Goal: Book appointment/travel/reservation

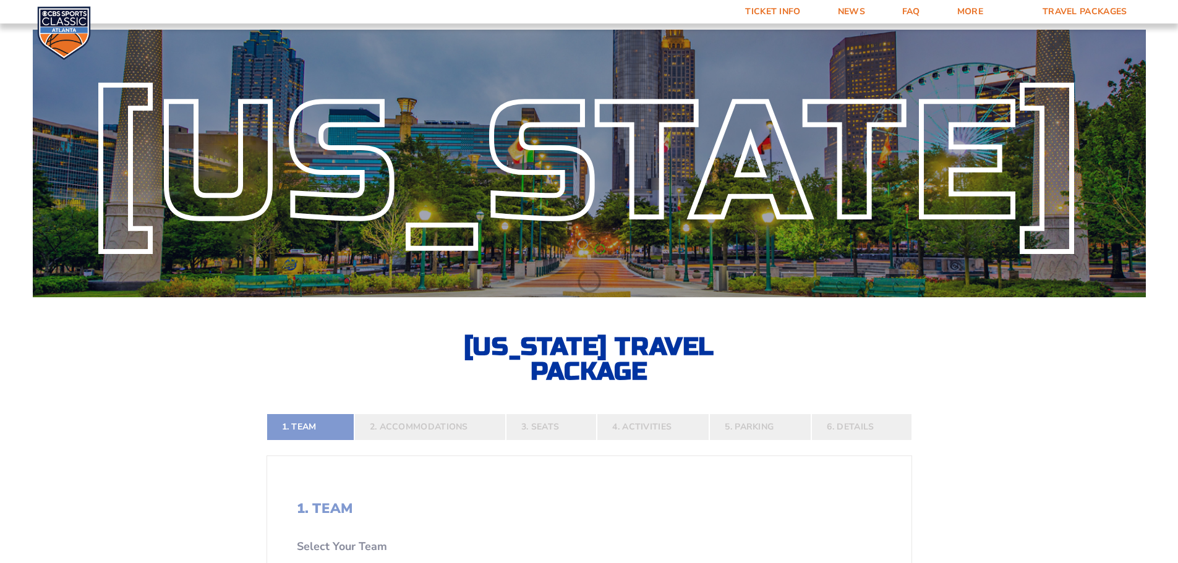
select select "12956"
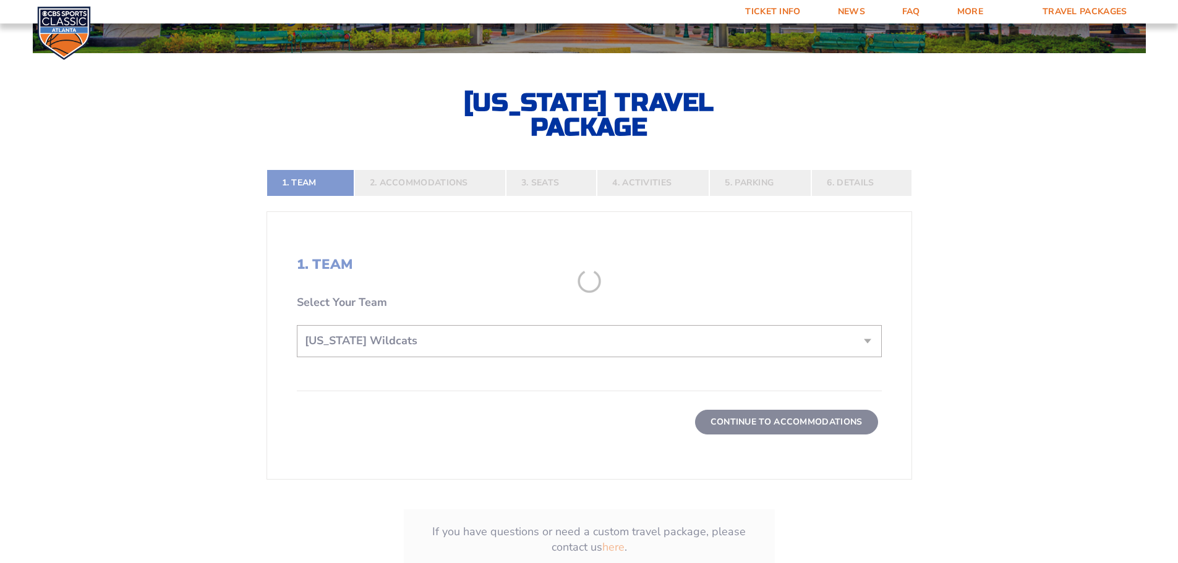
scroll to position [309, 0]
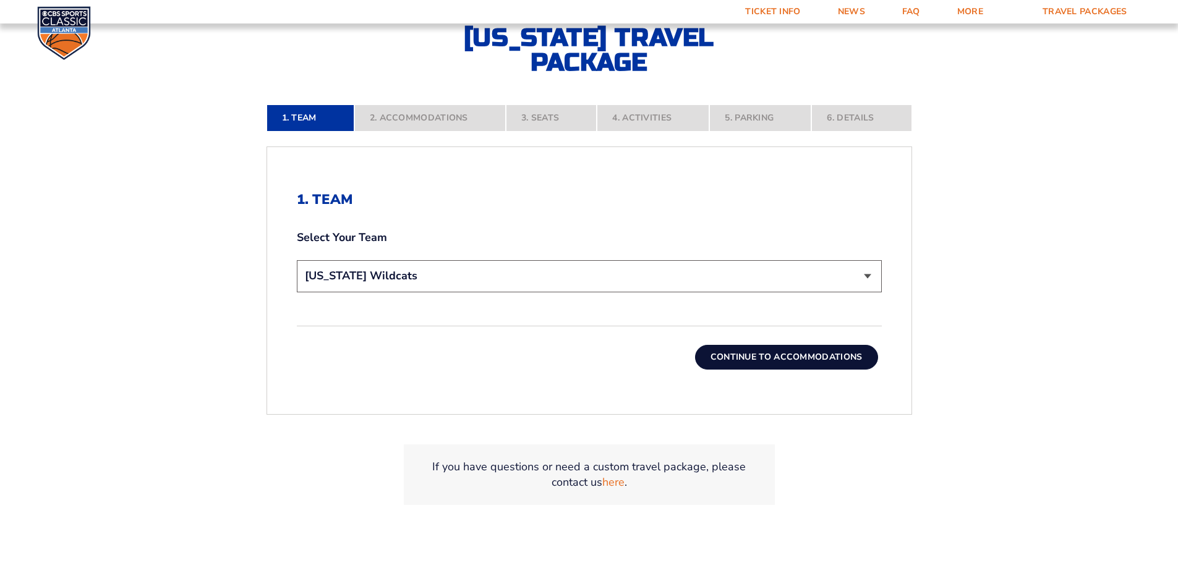
click at [734, 355] on button "Continue To Accommodations" at bounding box center [786, 357] width 183 height 25
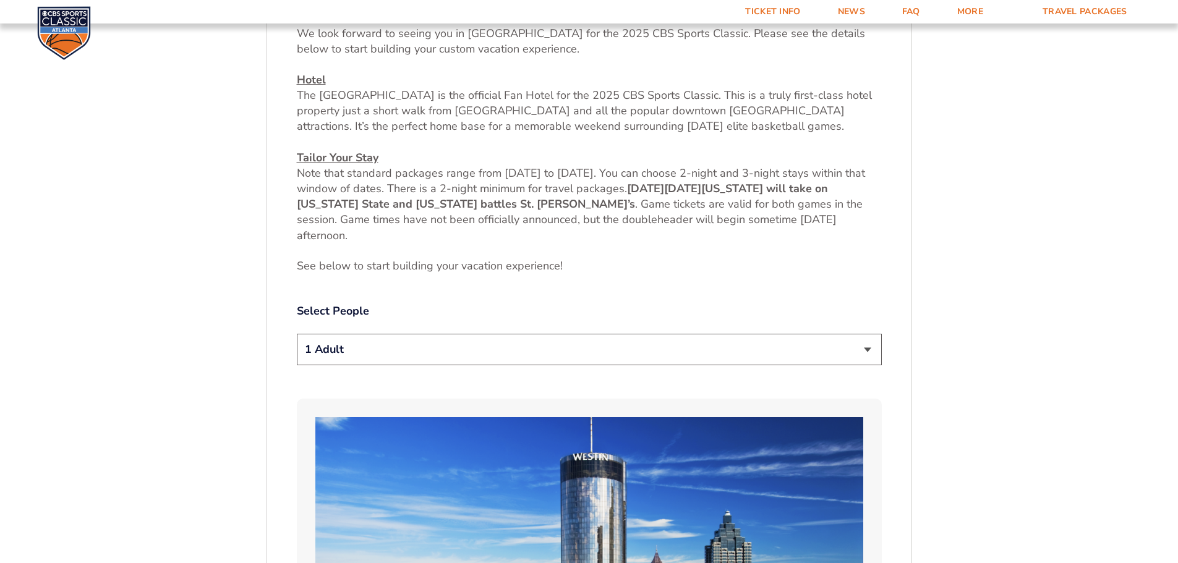
scroll to position [514, 0]
click at [687, 352] on select "1 Adult 2 Adults 3 Adults 4 Adults 2 Adults + 1 Child 2 Adults + 2 Children 2 A…" at bounding box center [589, 349] width 585 height 32
select select "2 Adults"
click at [297, 333] on select "1 Adult 2 Adults 3 Adults 4 Adults 2 Adults + 1 Child 2 Adults + 2 Children 2 A…" at bounding box center [589, 349] width 585 height 32
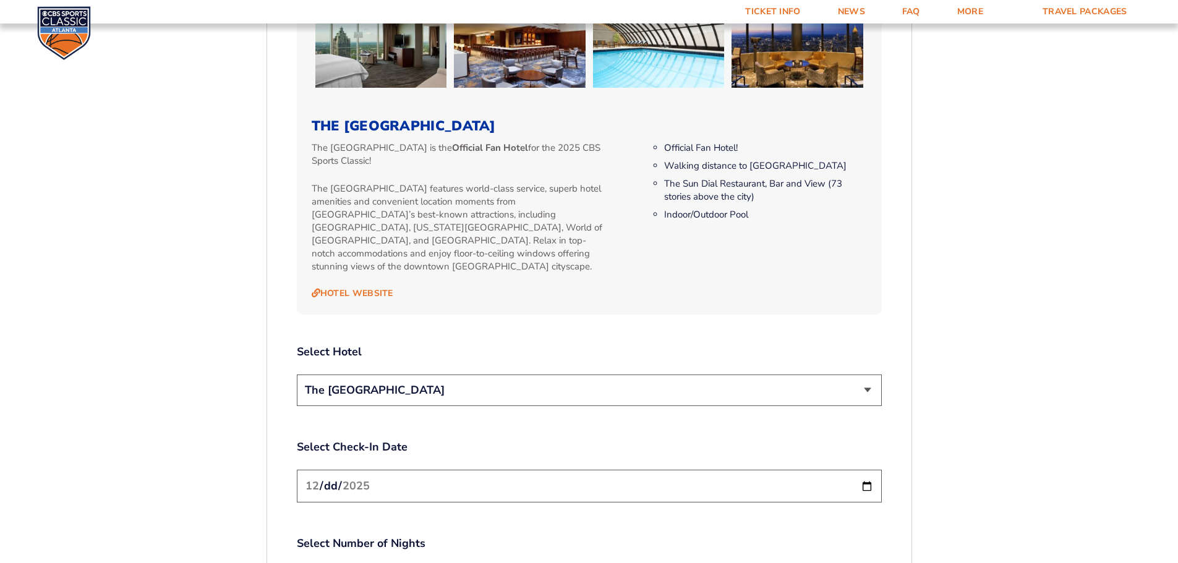
scroll to position [1379, 0]
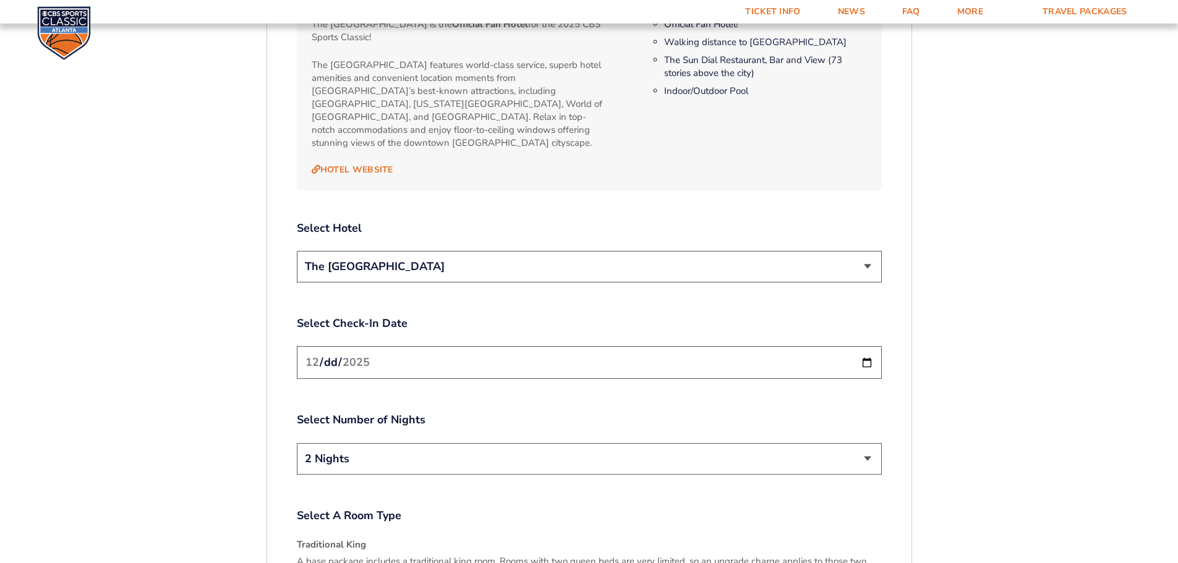
click at [854, 261] on select "The [GEOGRAPHIC_DATA]" at bounding box center [589, 267] width 585 height 32
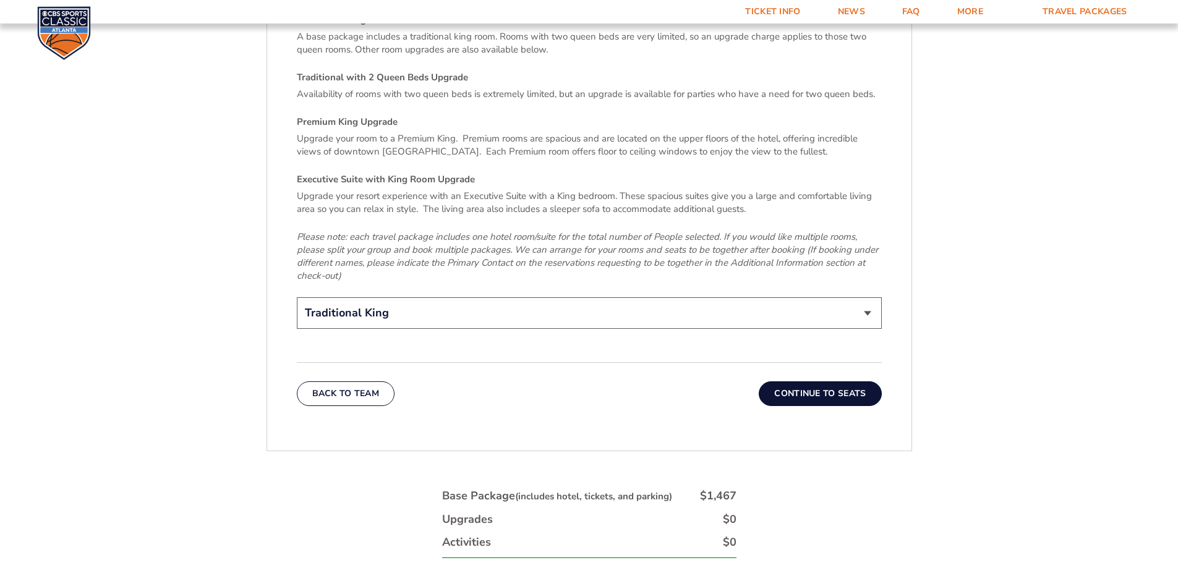
scroll to position [1874, 0]
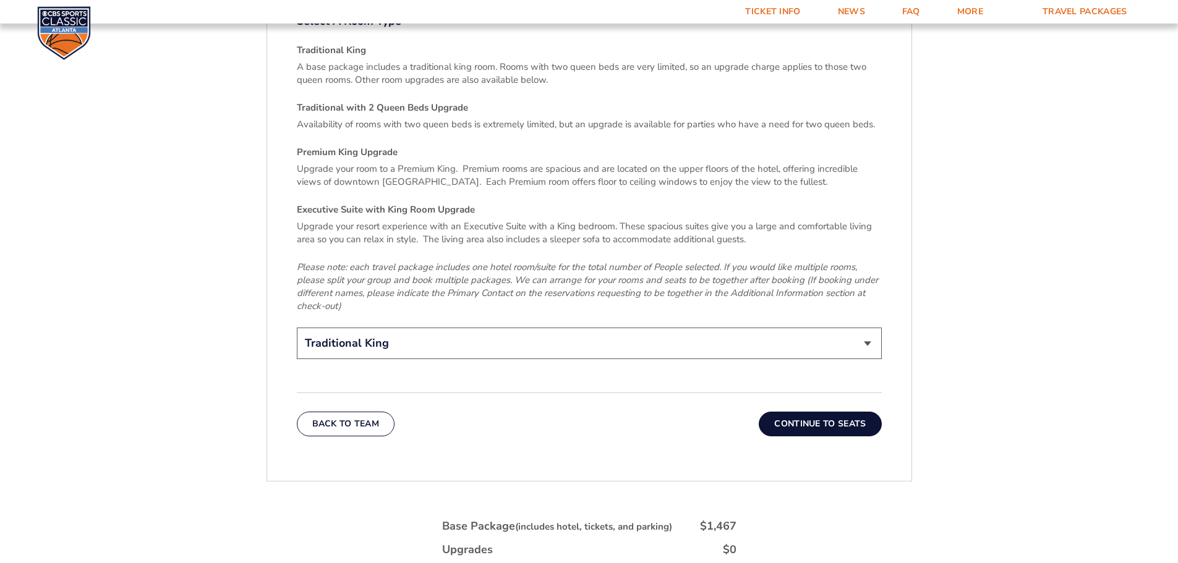
click at [820, 412] on button "Continue To Seats" at bounding box center [819, 424] width 122 height 25
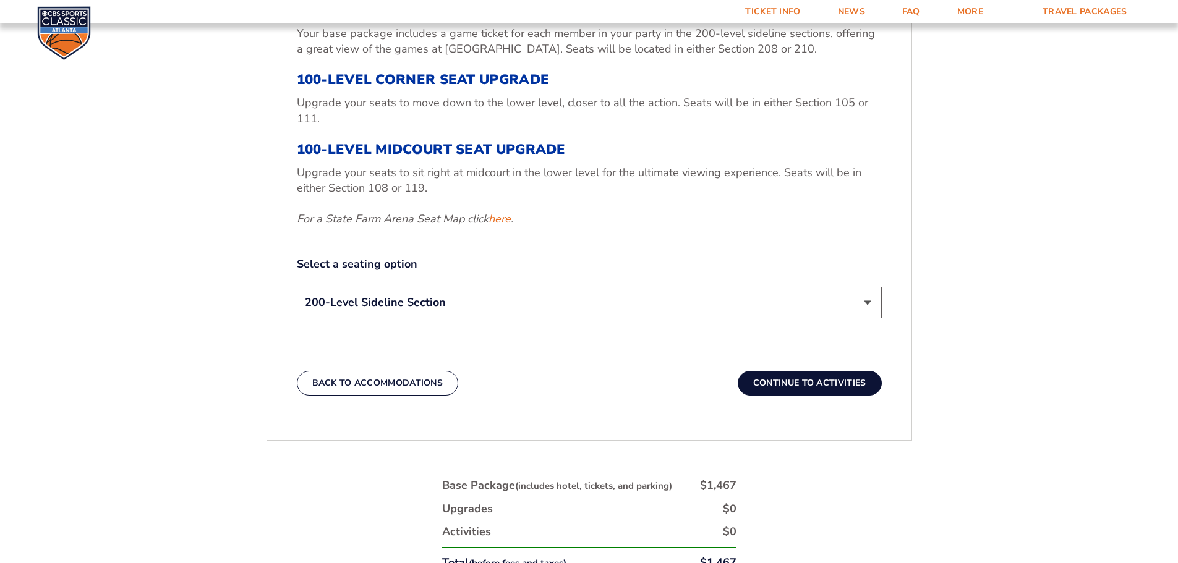
scroll to position [575, 0]
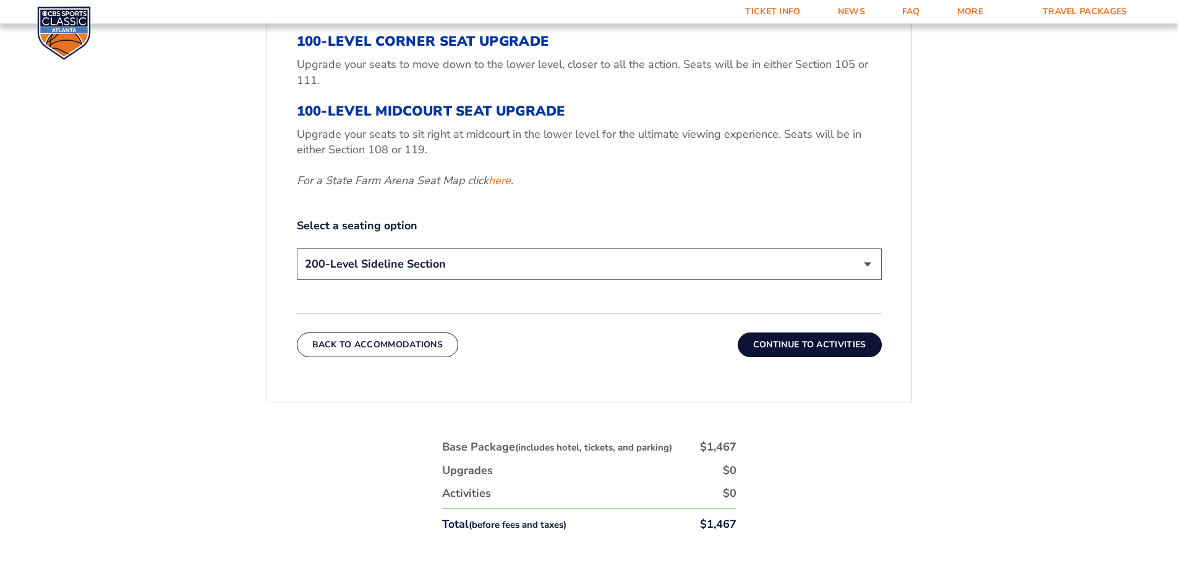
click at [851, 267] on select "200-Level Sideline Section 100-Level Corner Seat Upgrade (+$120 per person) 100…" at bounding box center [589, 264] width 585 height 32
click at [682, 218] on label "Select a seating option" at bounding box center [589, 225] width 585 height 15
click at [789, 337] on button "Continue To Activities" at bounding box center [809, 345] width 144 height 25
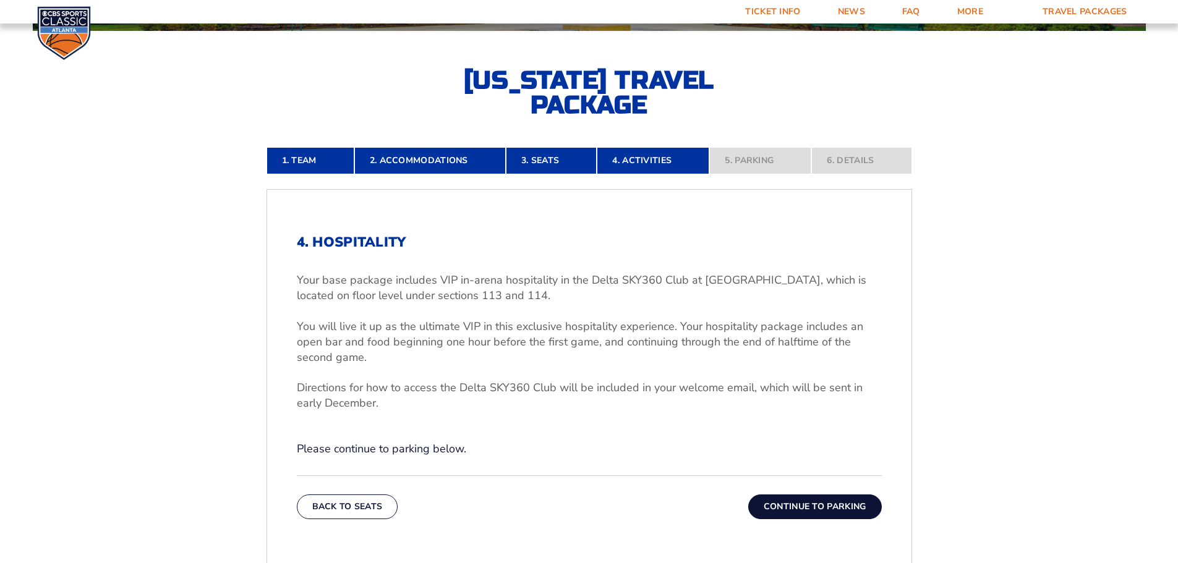
scroll to position [328, 0]
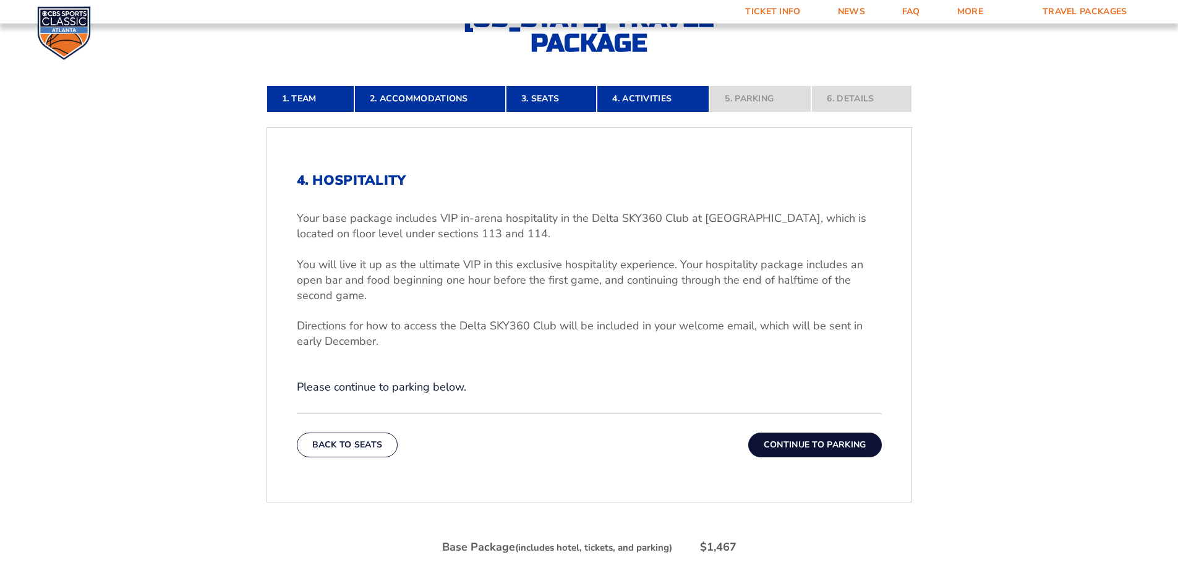
click at [788, 447] on button "Continue To Parking" at bounding box center [815, 445] width 134 height 25
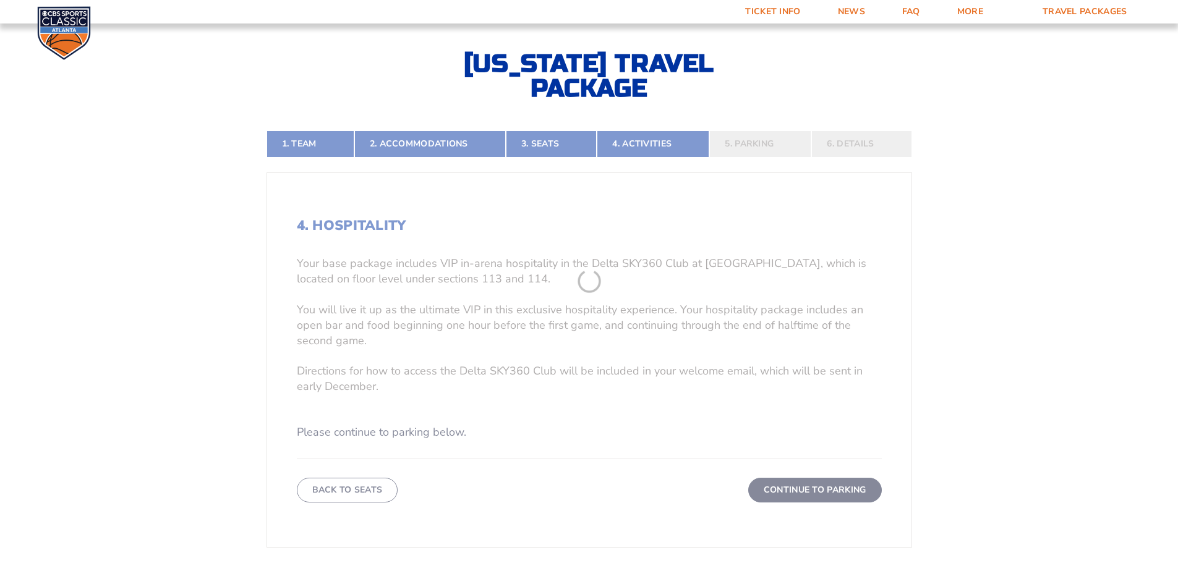
scroll to position [266, 0]
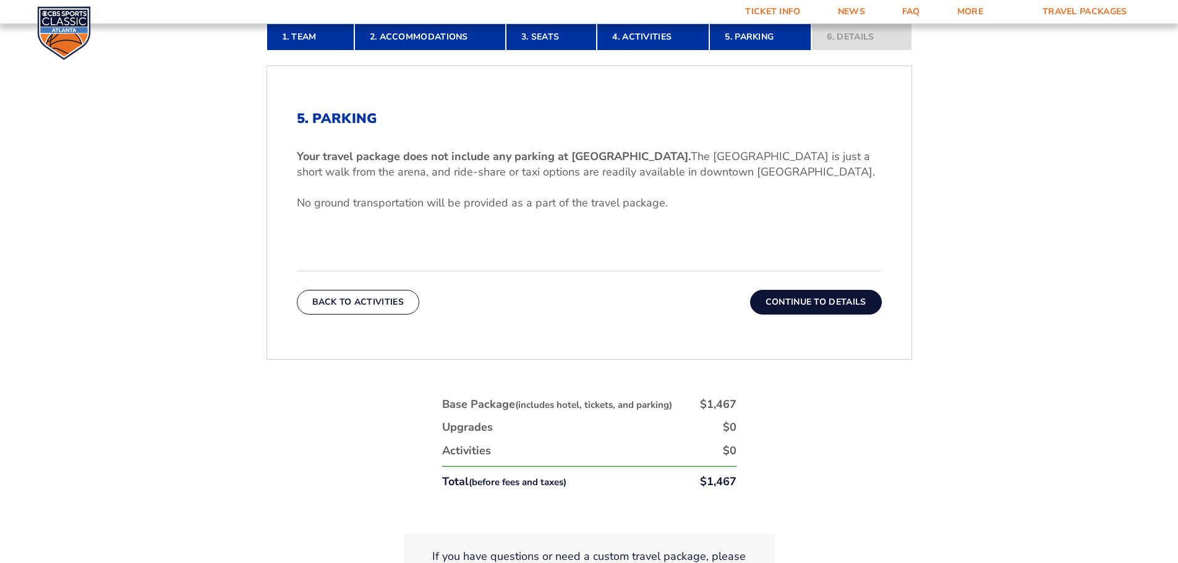
click at [817, 301] on button "Continue To Details" at bounding box center [816, 302] width 132 height 25
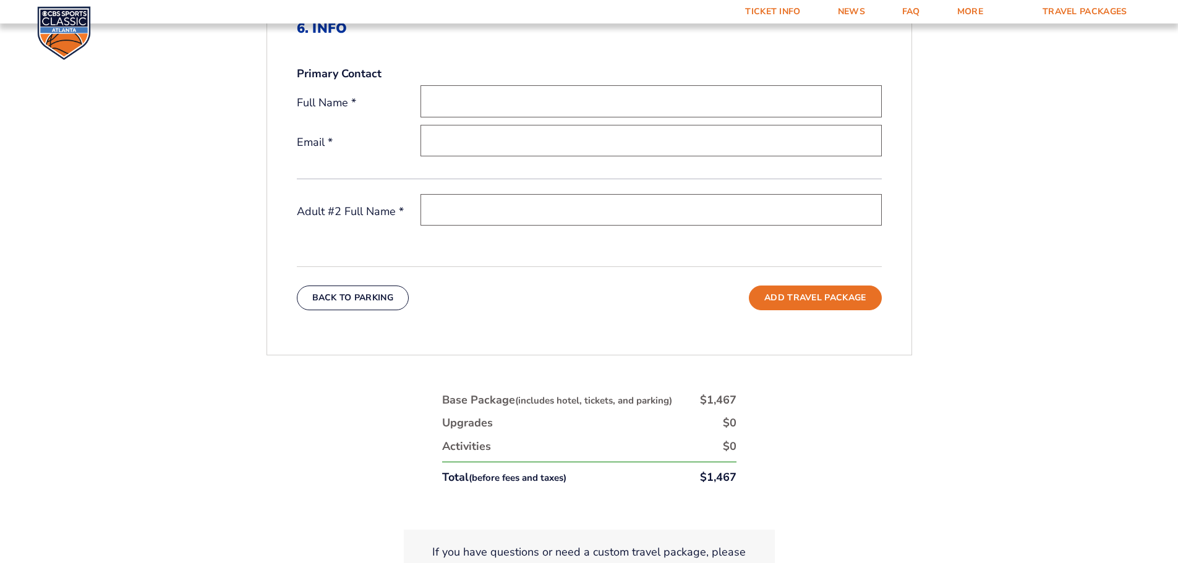
scroll to position [514, 0]
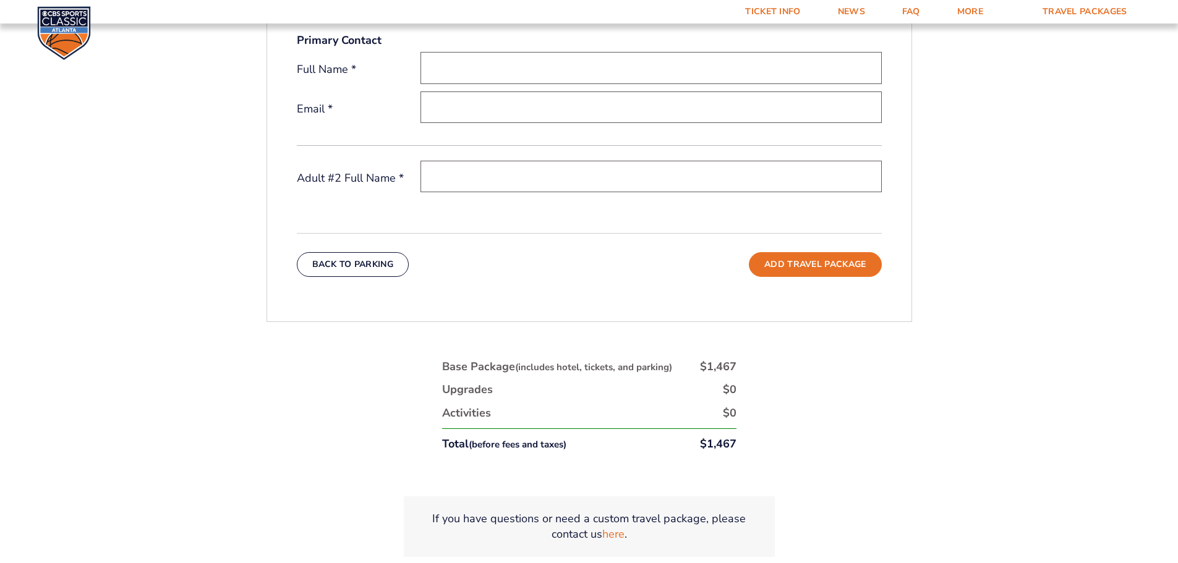
drag, startPoint x: 223, startPoint y: 138, endPoint x: 228, endPoint y: 134, distance: 6.6
click at [224, 137] on form "[US_STATE] [US_STATE] Travel Package [US_STATE][GEOGRAPHIC_DATA] [US_STATE] Sta…" at bounding box center [589, 51] width 1178 height 1130
